Goal: Navigation & Orientation: Find specific page/section

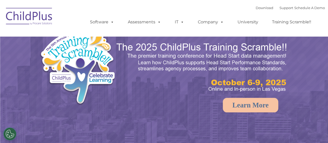
select select "MEDIUM"
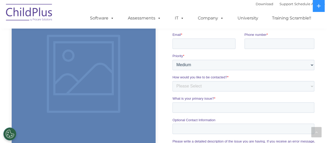
scroll to position [407, 0]
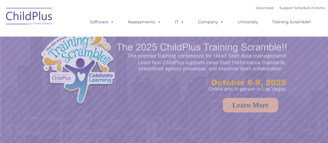
select select "MEDIUM"
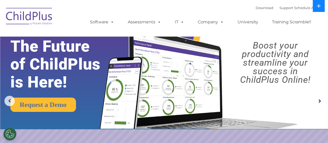
click at [320, 6] on icon at bounding box center [318, 6] width 4 height 4
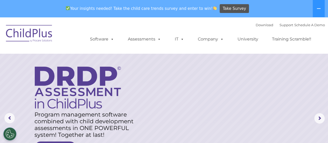
click at [40, 31] on img at bounding box center [29, 34] width 52 height 26
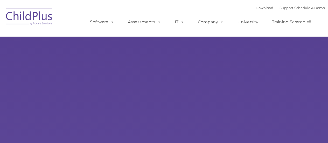
type input ""
select select "MEDIUM"
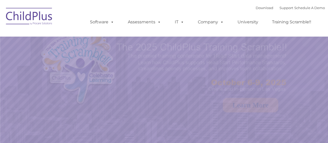
select select "MEDIUM"
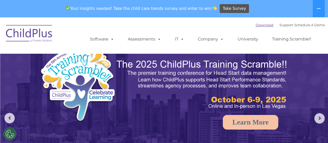
click at [260, 26] on link "Download" at bounding box center [264, 25] width 18 height 4
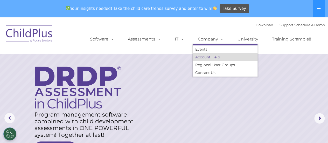
click at [210, 57] on link "Account Help" at bounding box center [224, 57] width 65 height 8
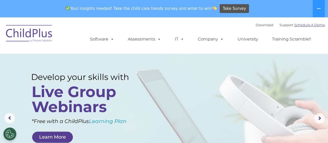
click at [310, 24] on link "Schedule A Demo" at bounding box center [309, 25] width 31 height 4
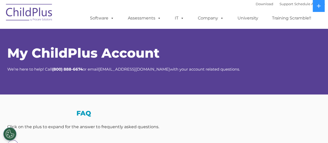
select select "MEDIUM"
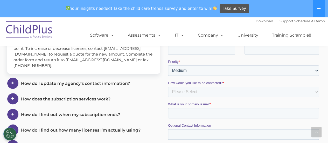
scroll to position [131, 0]
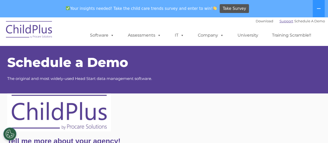
click at [279, 20] on link "Support" at bounding box center [286, 21] width 14 height 4
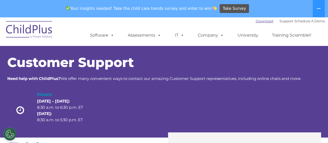
click at [257, 23] on link "Download" at bounding box center [264, 21] width 18 height 4
